Goal: Task Accomplishment & Management: Manage account settings

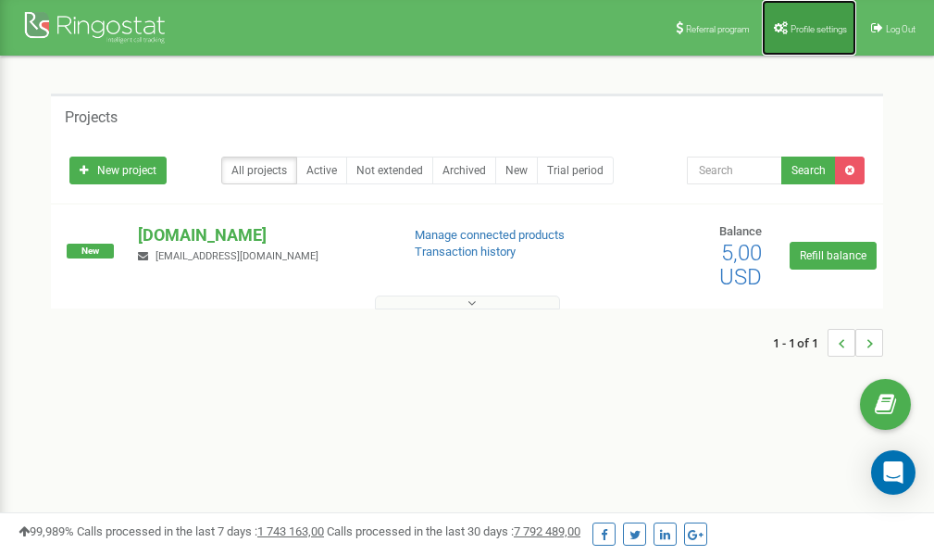
click at [812, 22] on link "Profile settings" at bounding box center [809, 28] width 94 height 56
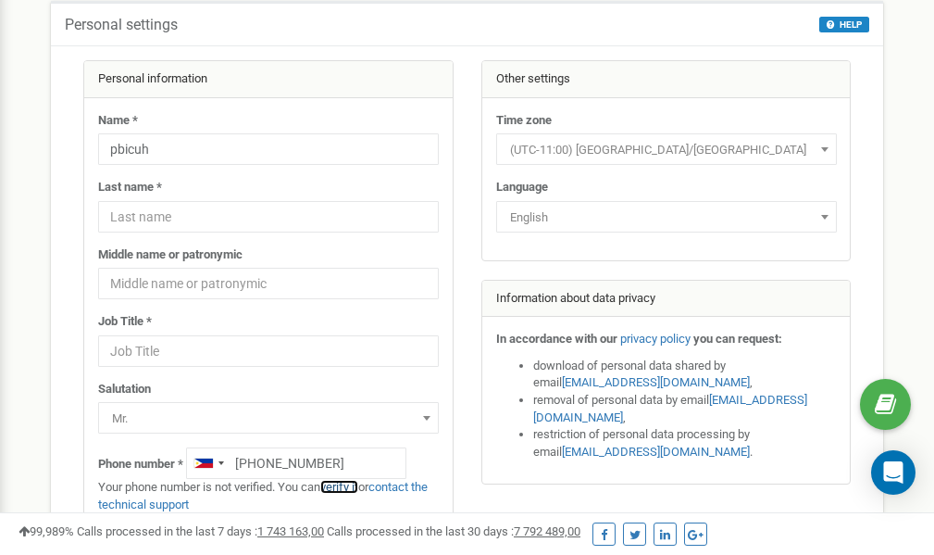
click at [351, 488] on link "verify it" at bounding box center [339, 487] width 38 height 14
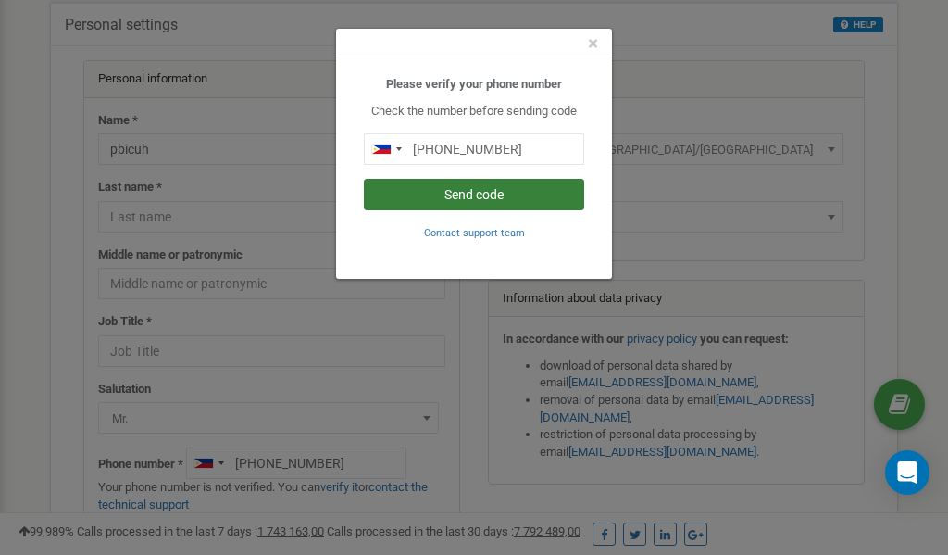
click at [466, 192] on button "Send code" at bounding box center [474, 194] width 220 height 31
